Goal: Navigation & Orientation: Find specific page/section

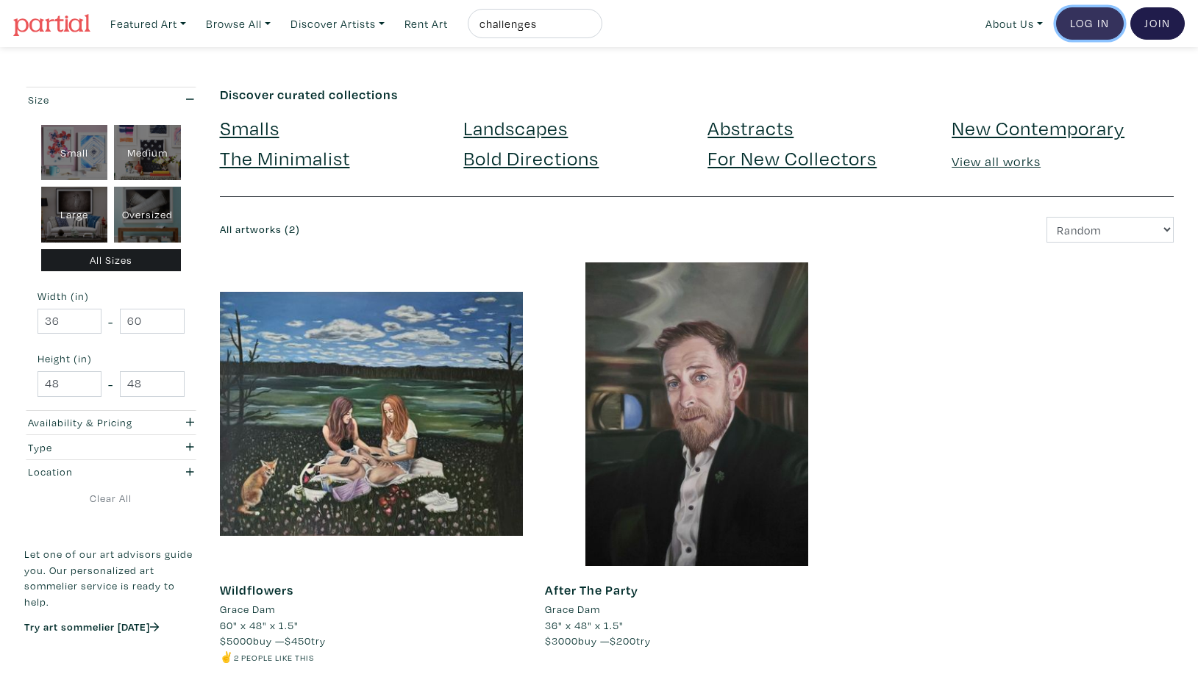
click at [1089, 24] on link "Log In" at bounding box center [1090, 23] width 68 height 32
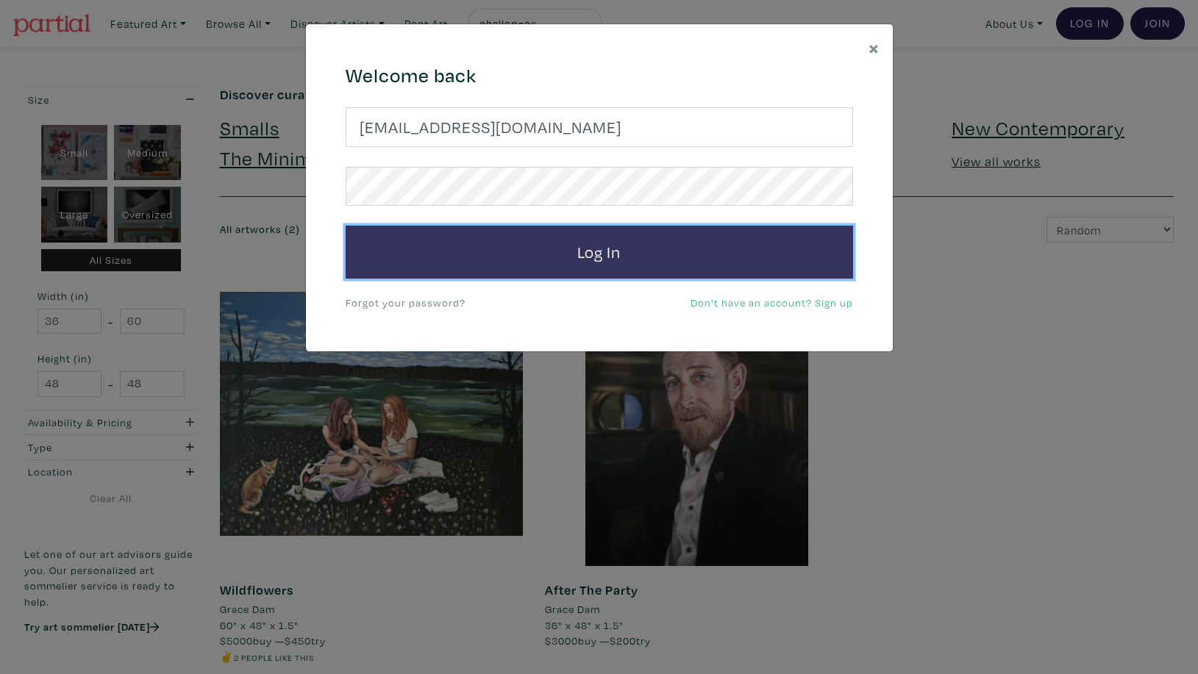
click at [615, 255] on button "Log In" at bounding box center [599, 252] width 507 height 53
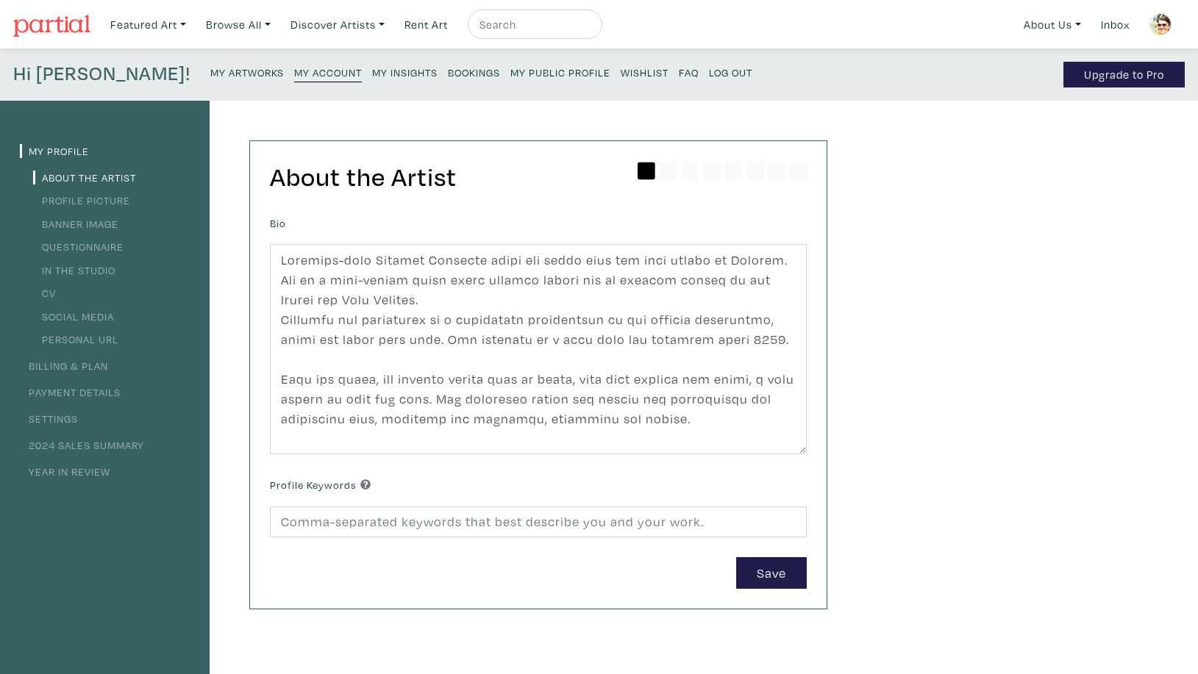
click at [210, 73] on small "My Artworks" at bounding box center [247, 72] width 74 height 14
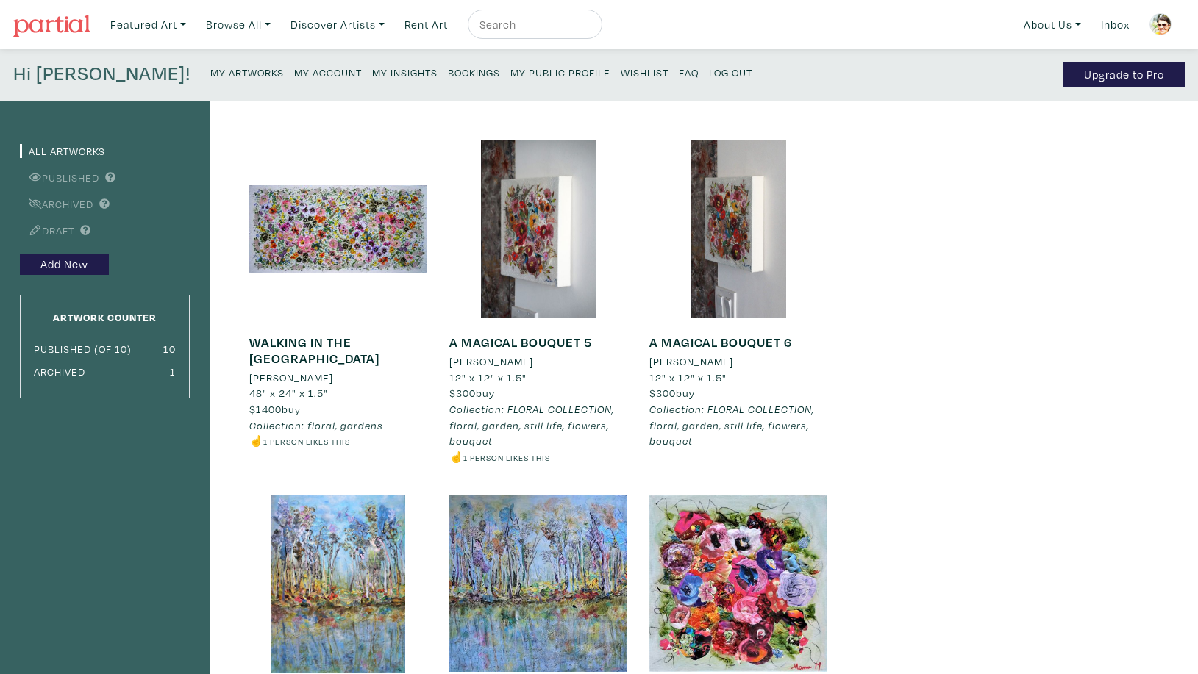
click at [448, 69] on small "Bookings" at bounding box center [474, 72] width 52 height 14
